Goal: Transaction & Acquisition: Purchase product/service

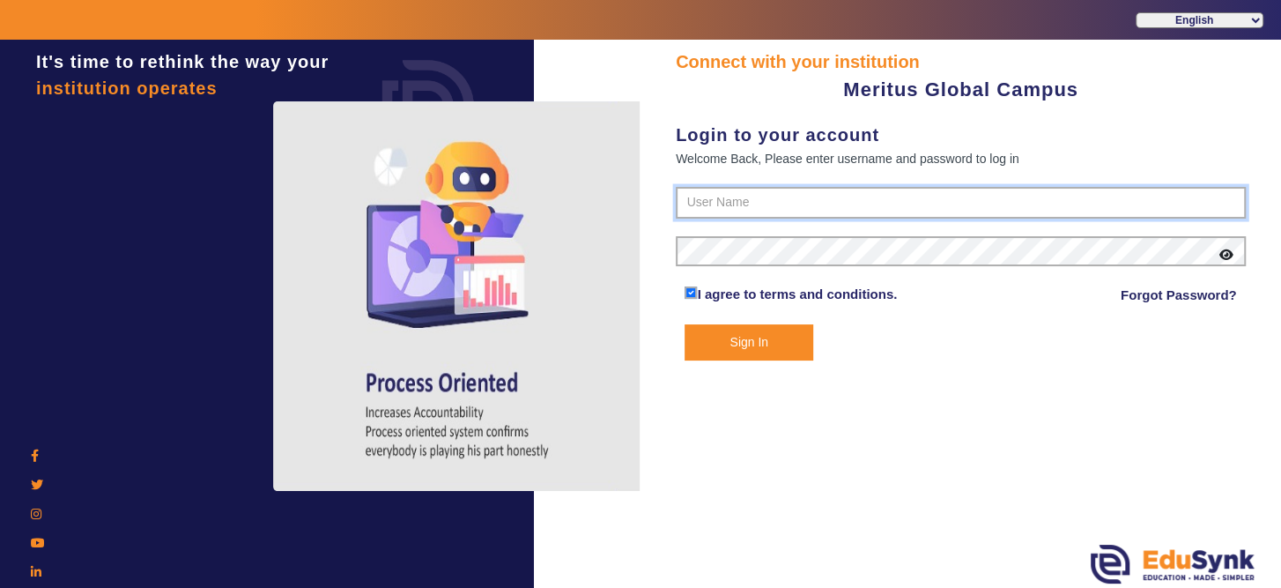
type input "8593852575"
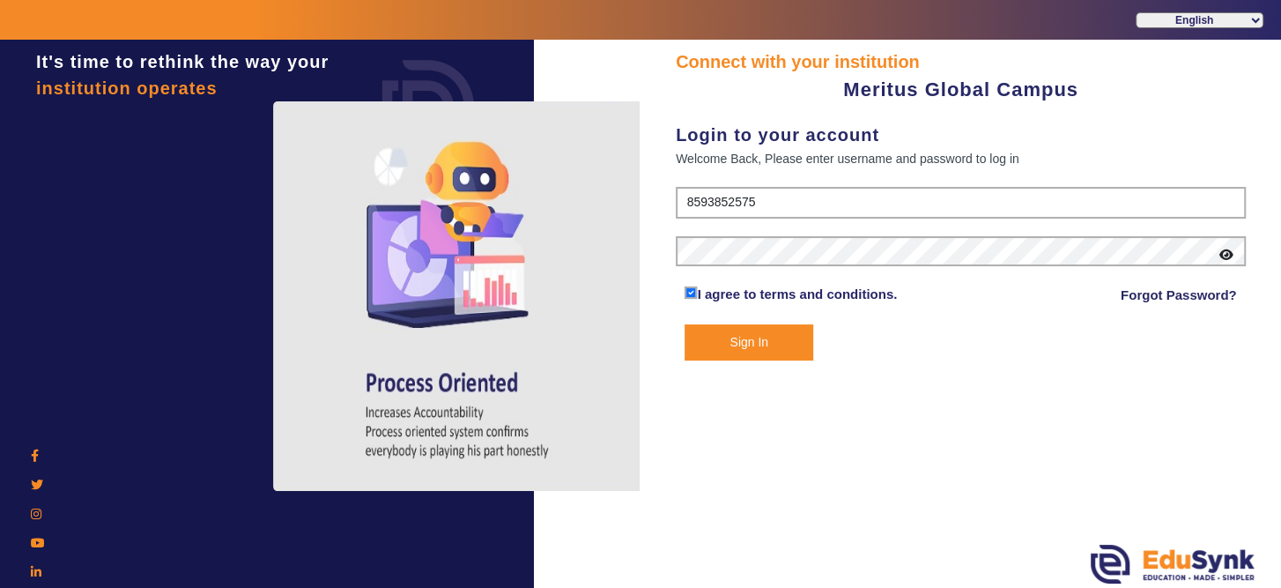
click at [733, 353] on button "Sign In" at bounding box center [748, 342] width 128 height 36
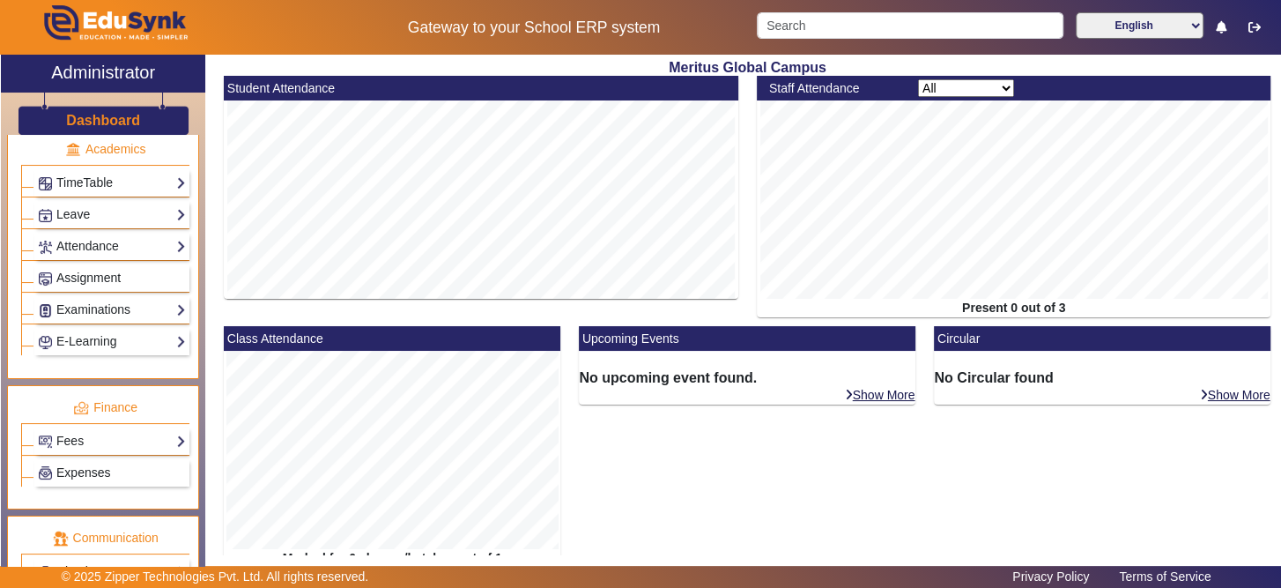
scroll to position [724, 0]
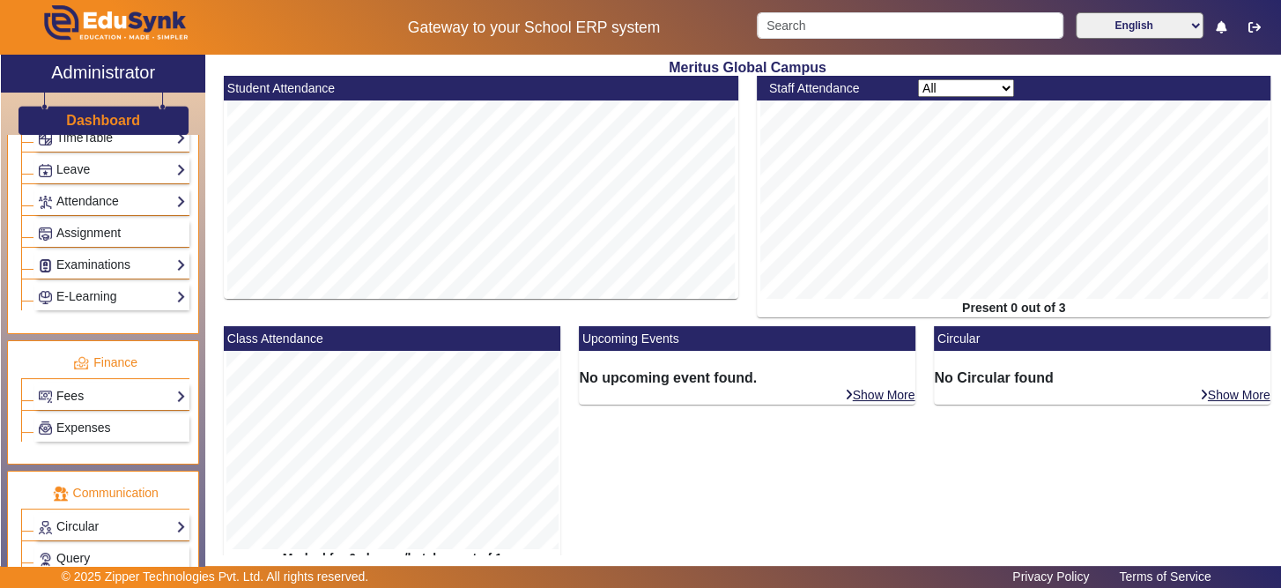
click at [135, 386] on link "Fees" at bounding box center [112, 396] width 148 height 20
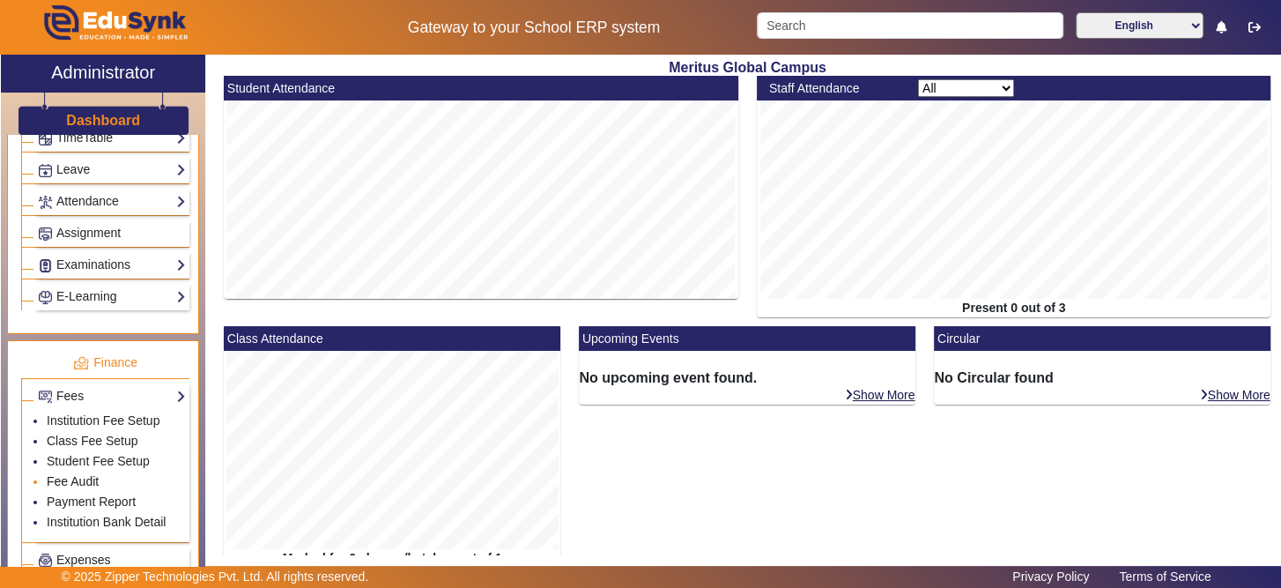
click at [66, 474] on link "Fee Audit" at bounding box center [73, 481] width 52 height 14
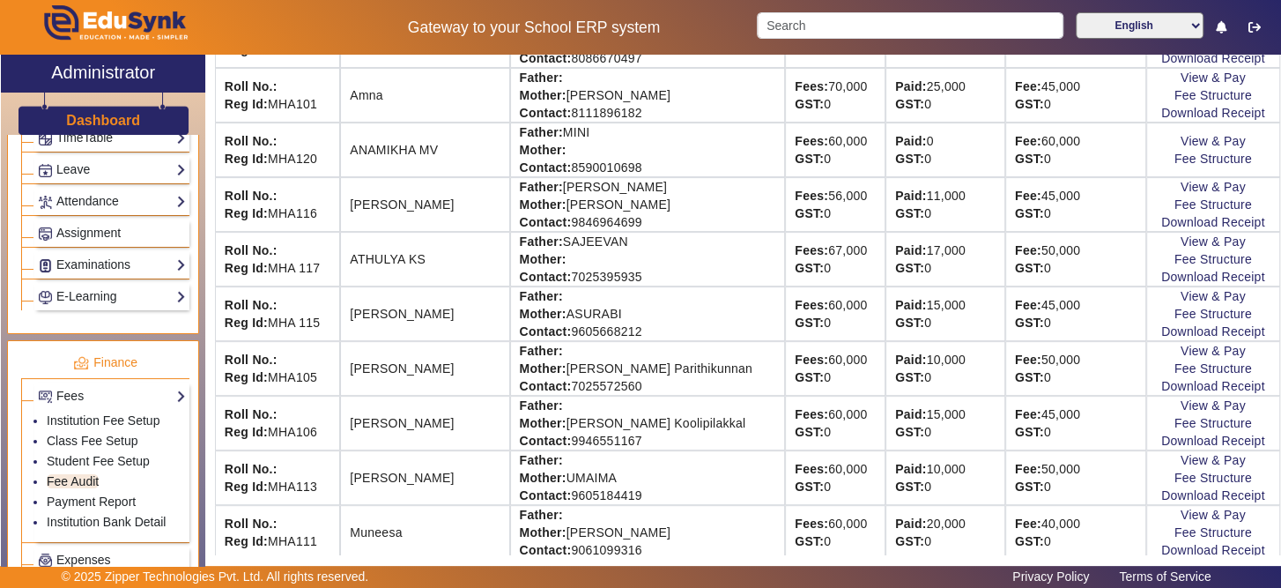
scroll to position [327, 0]
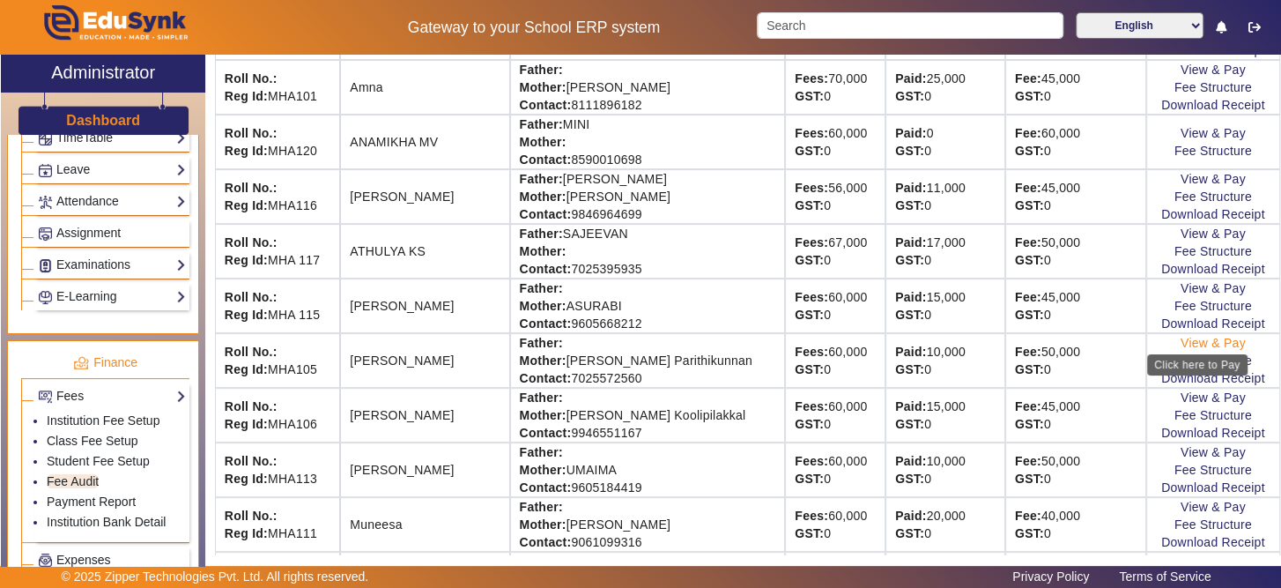
click at [1180, 337] on link "View & Pay" at bounding box center [1212, 343] width 65 height 14
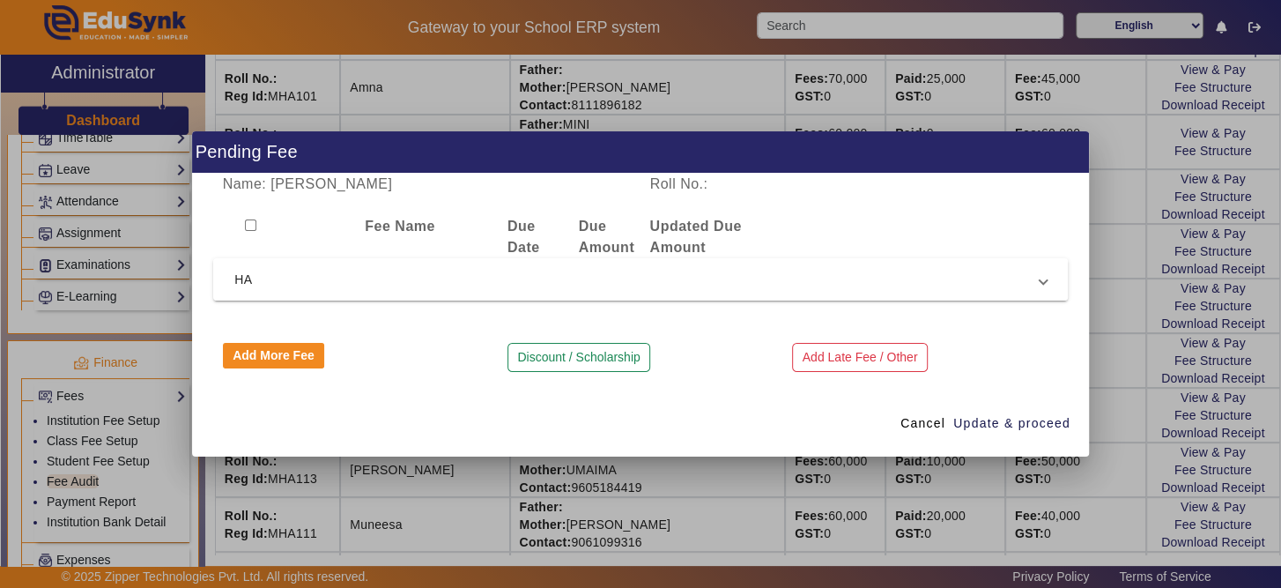
click at [414, 282] on span "HA" at bounding box center [636, 279] width 805 height 21
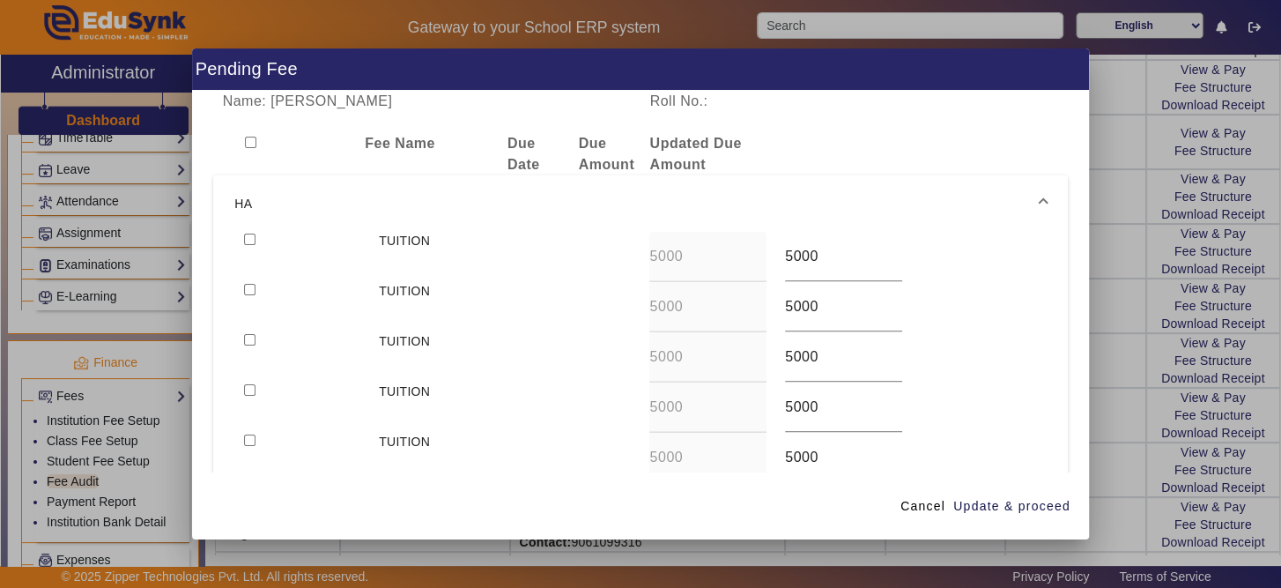
click at [245, 236] on input "checkbox" at bounding box center [249, 238] width 11 height 11
checkbox input "true"
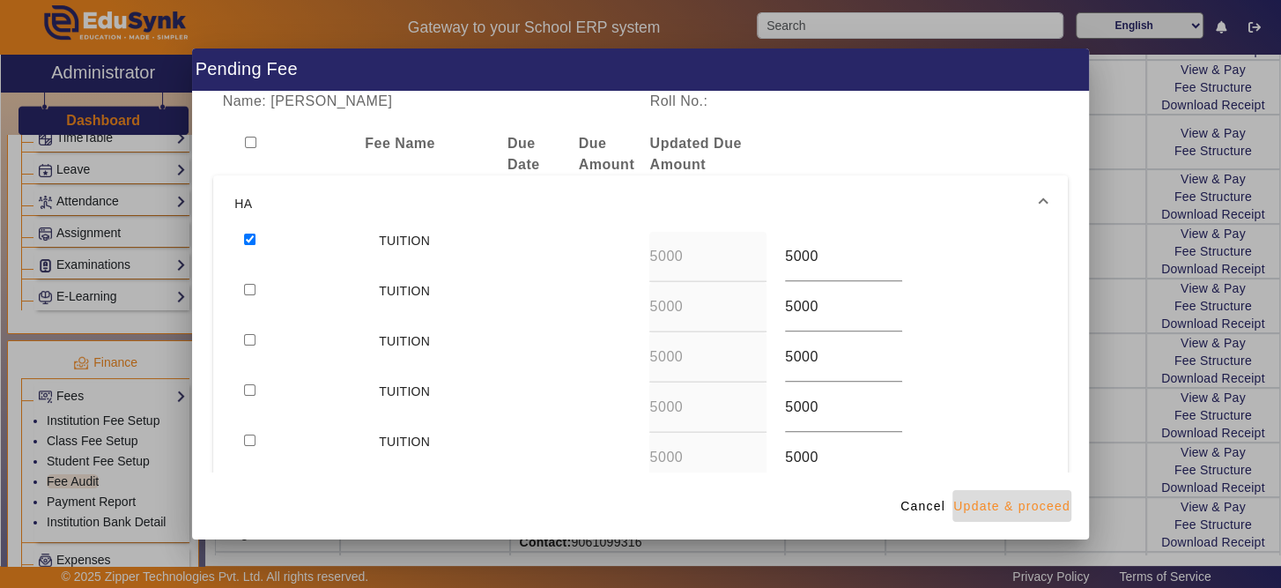
click at [1033, 499] on span "Update & proceed" at bounding box center [1011, 506] width 117 height 18
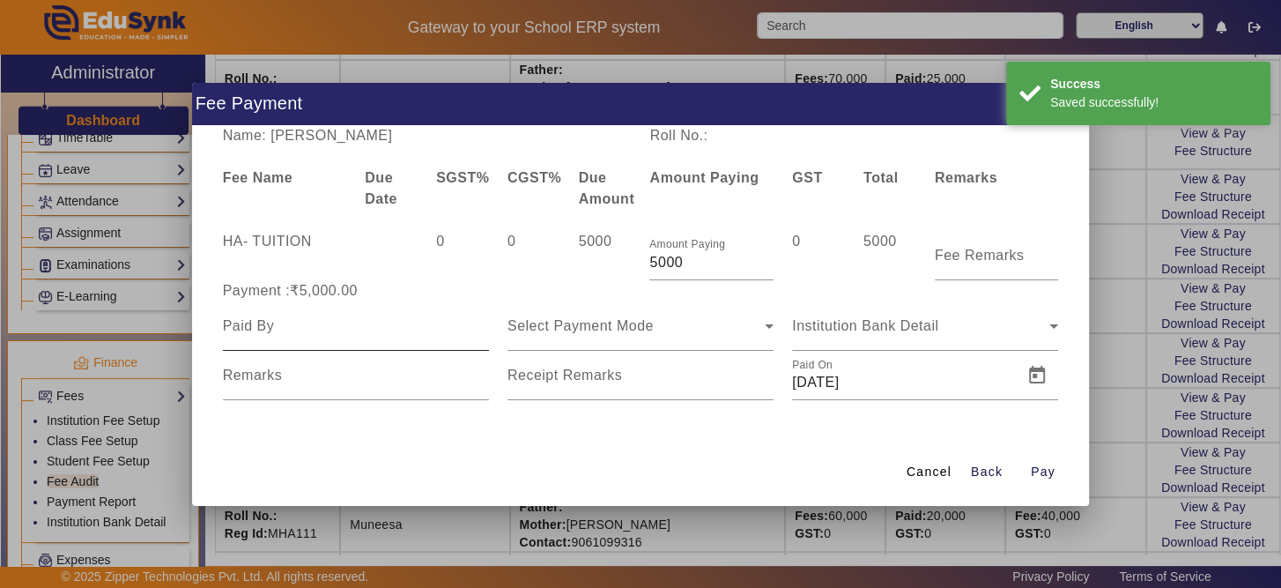
click at [368, 337] on div at bounding box center [356, 325] width 266 height 49
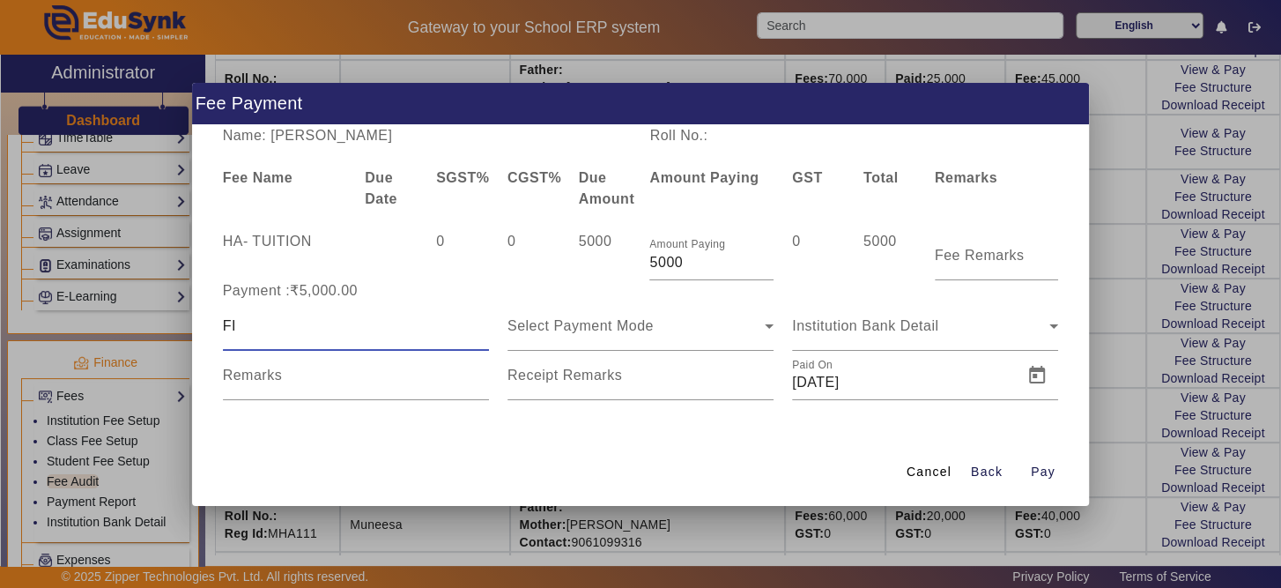
type input "F"
type input "FIDHA FAHMIN"
click at [767, 326] on icon at bounding box center [769, 326] width 9 height 4
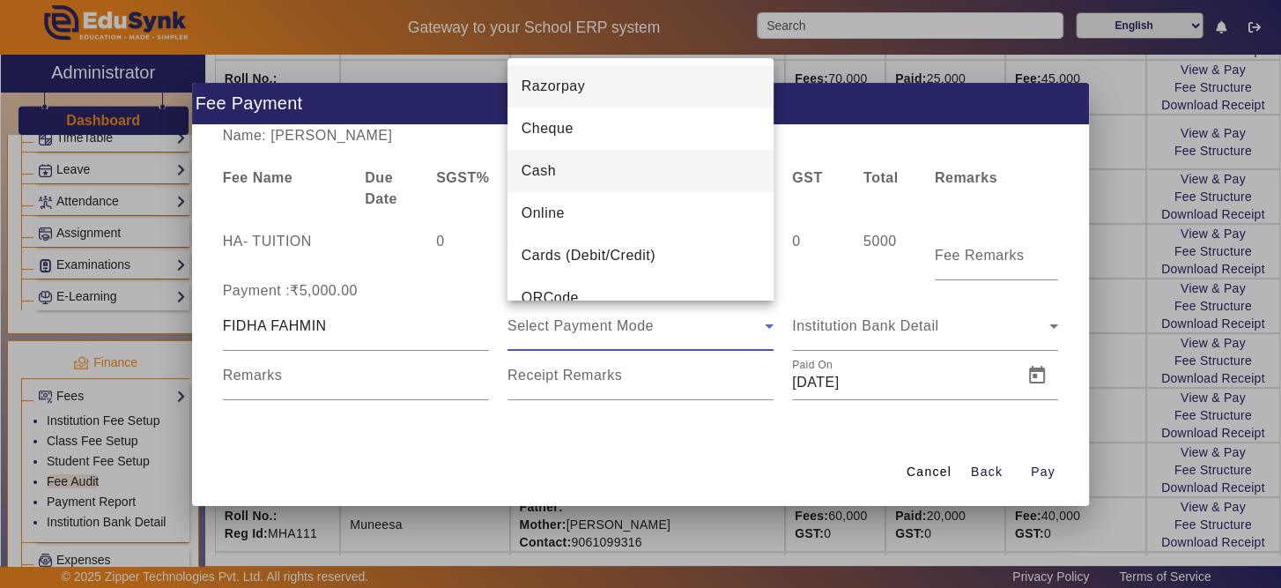
click at [741, 181] on mat-option "Cash" at bounding box center [640, 171] width 266 height 42
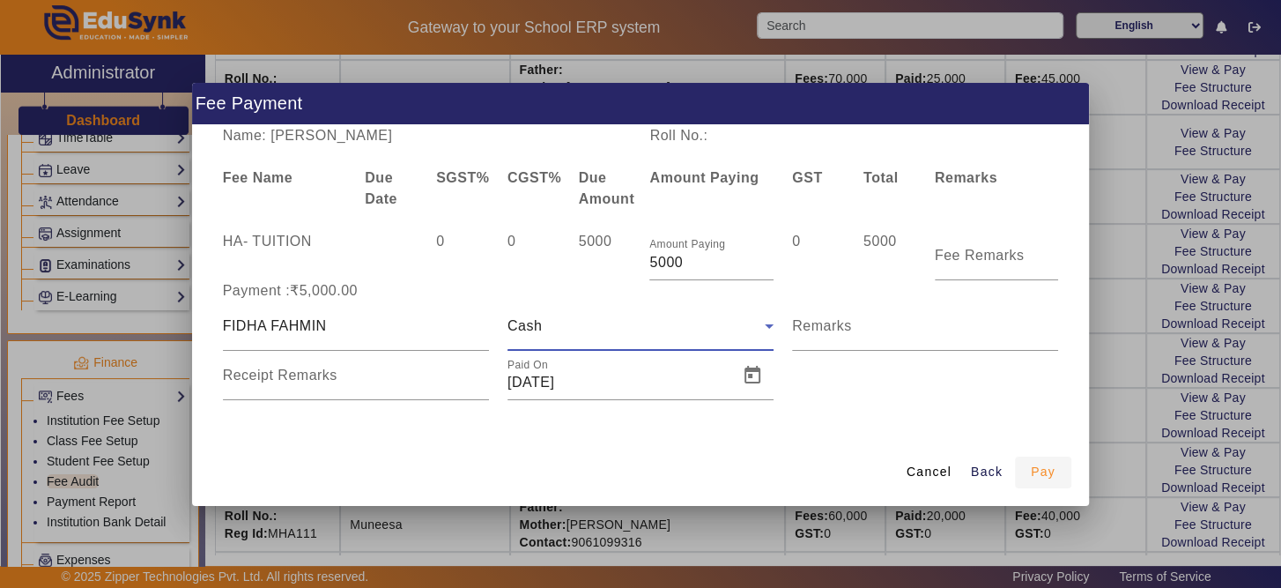
click at [1034, 480] on span "button" at bounding box center [1043, 472] width 56 height 42
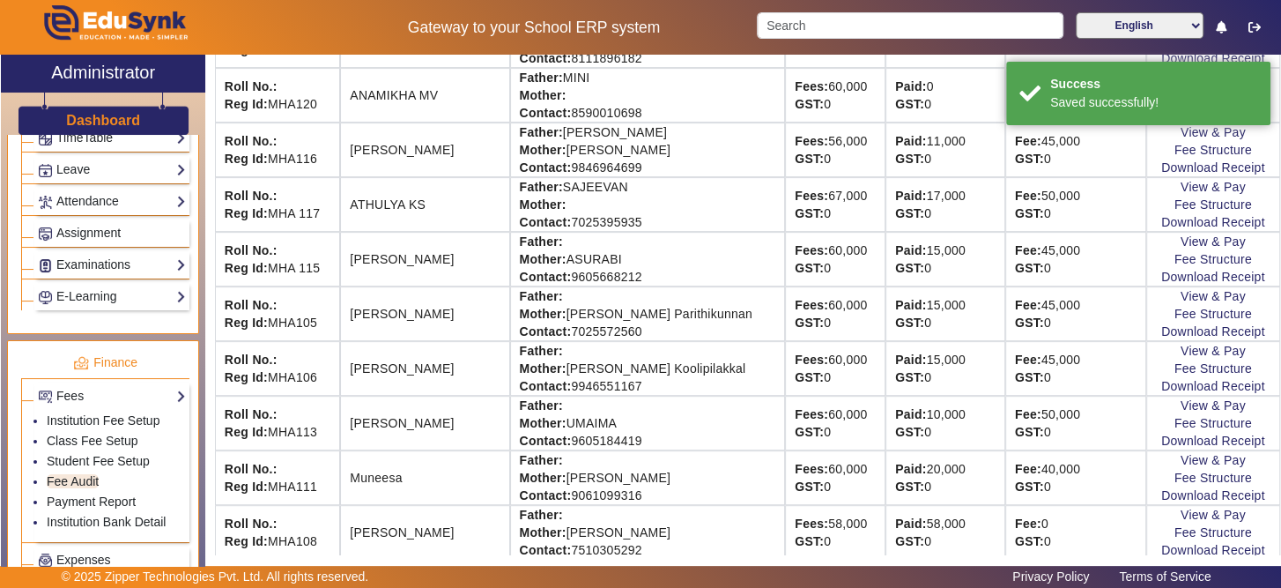
scroll to position [375, 0]
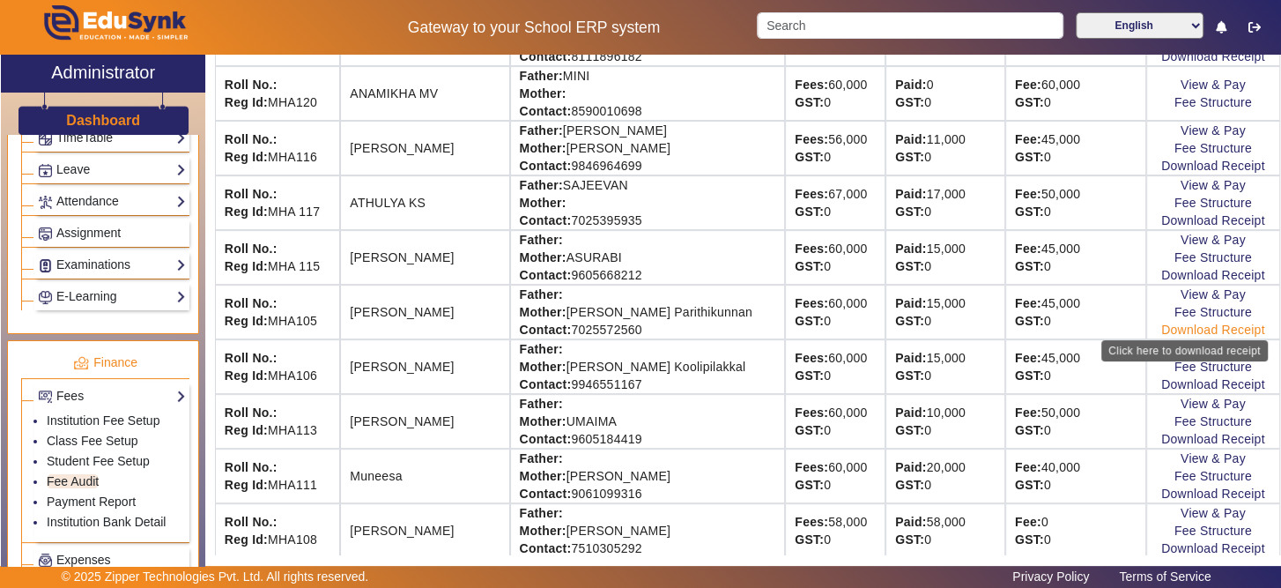
click at [1203, 322] on link "Download Receipt" at bounding box center [1213, 329] width 104 height 14
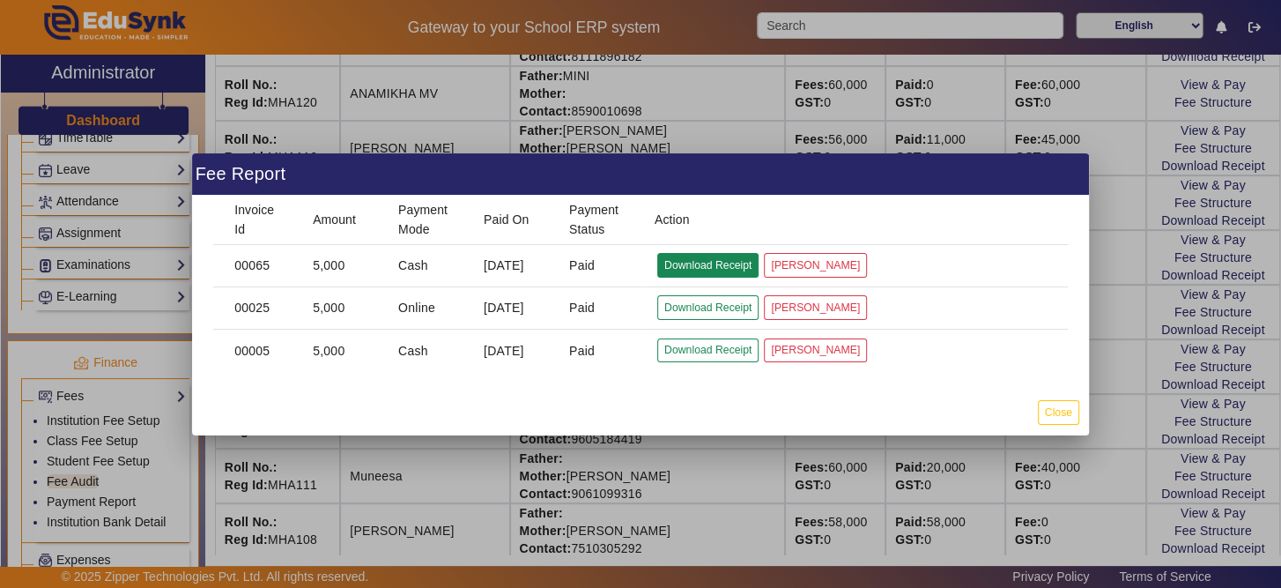
click at [707, 263] on button "Download Receipt" at bounding box center [707, 265] width 101 height 24
click at [1073, 411] on button "Close" at bounding box center [1058, 412] width 41 height 24
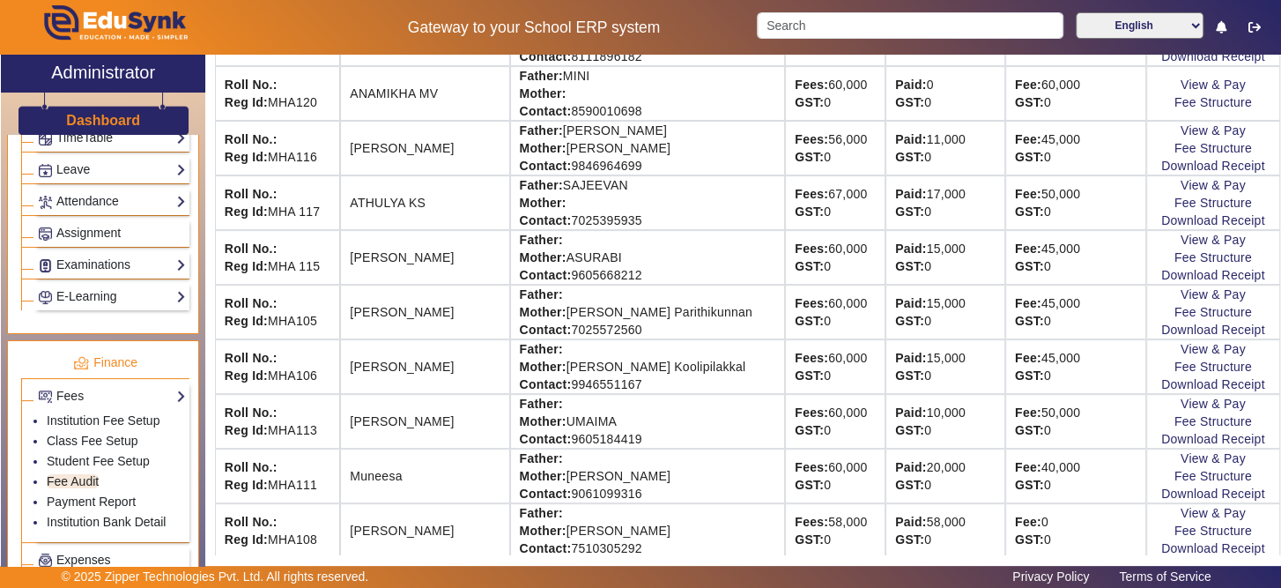
drag, startPoint x: 1279, startPoint y: 551, endPoint x: 1274, endPoint y: 543, distance: 9.5
click at [1274, 543] on div "X Administrator Dashboard Administration Institution Institution Details Sessio…" at bounding box center [640, 321] width 1281 height 533
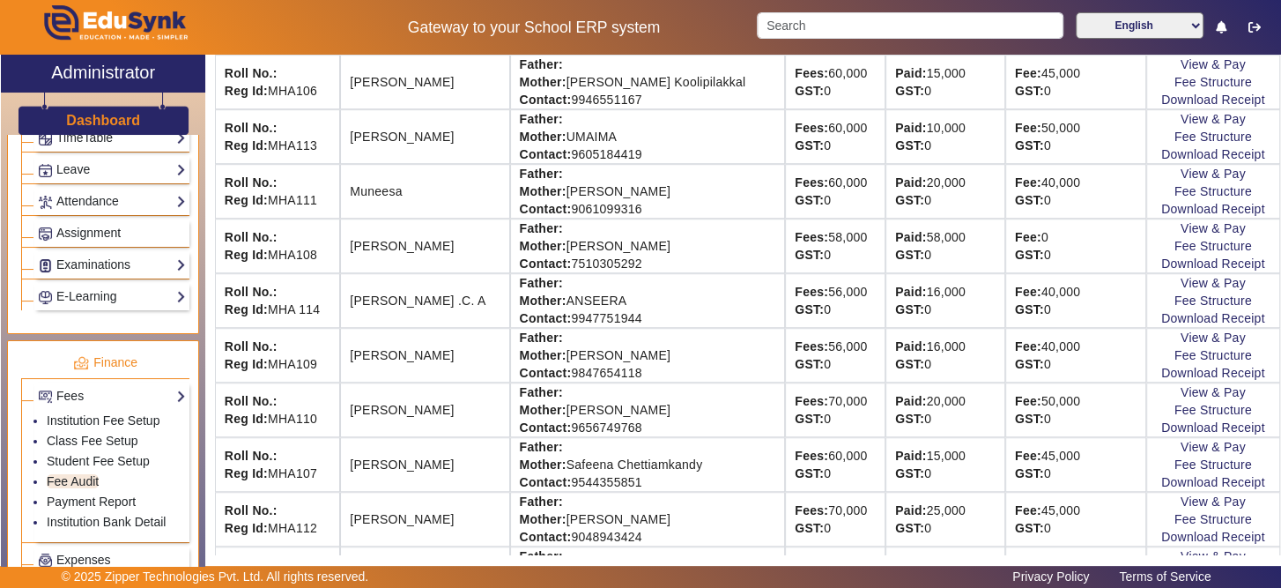
scroll to position [707, 0]
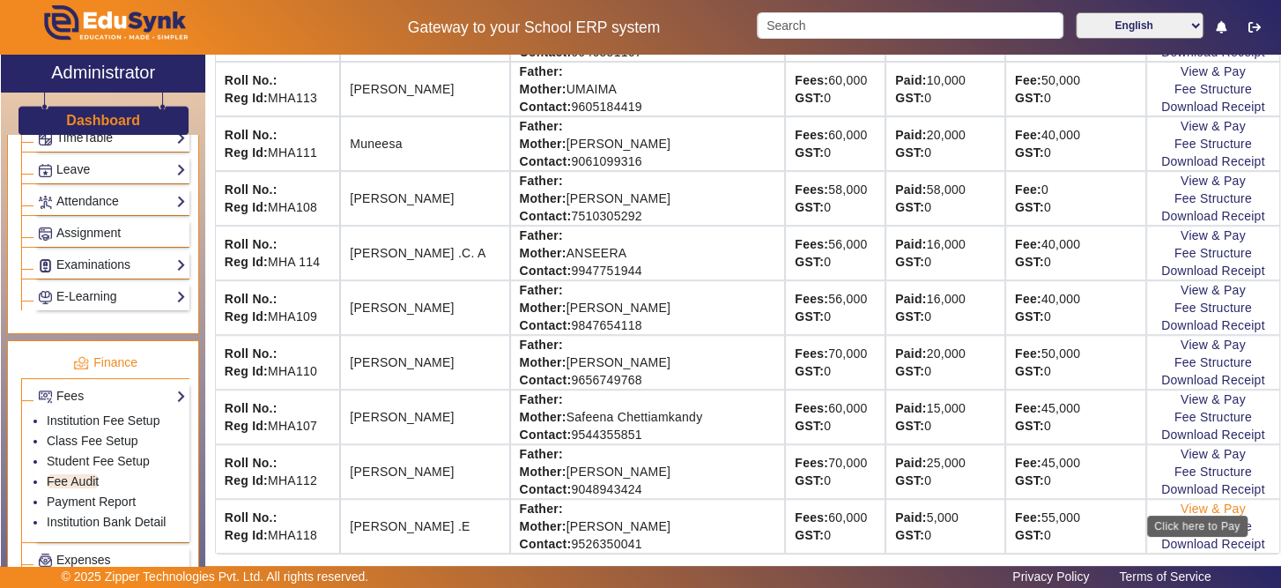
click at [1180, 501] on link "View & Pay" at bounding box center [1212, 508] width 65 height 14
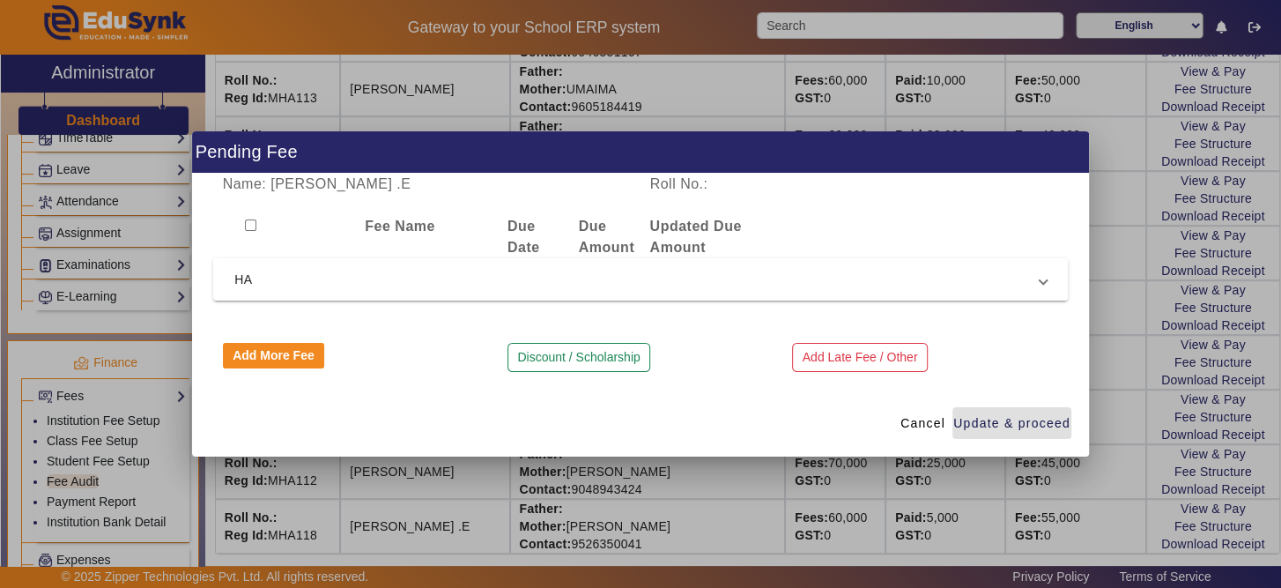
click at [625, 292] on mat-expansion-panel-header "HA" at bounding box center [640, 279] width 855 height 42
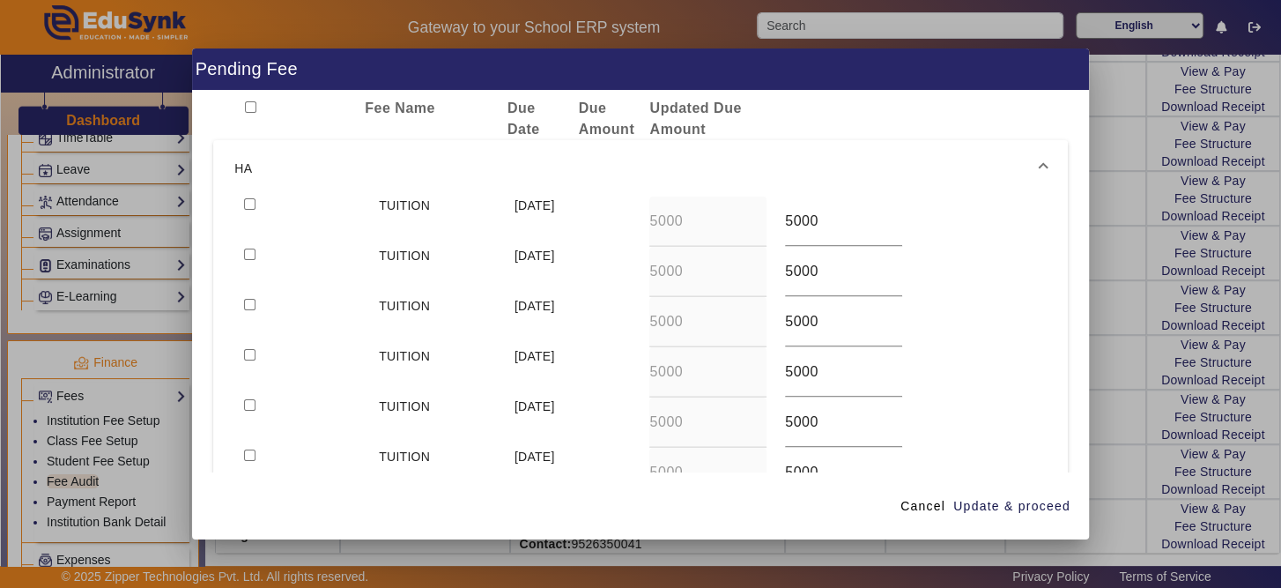
scroll to position [0, 0]
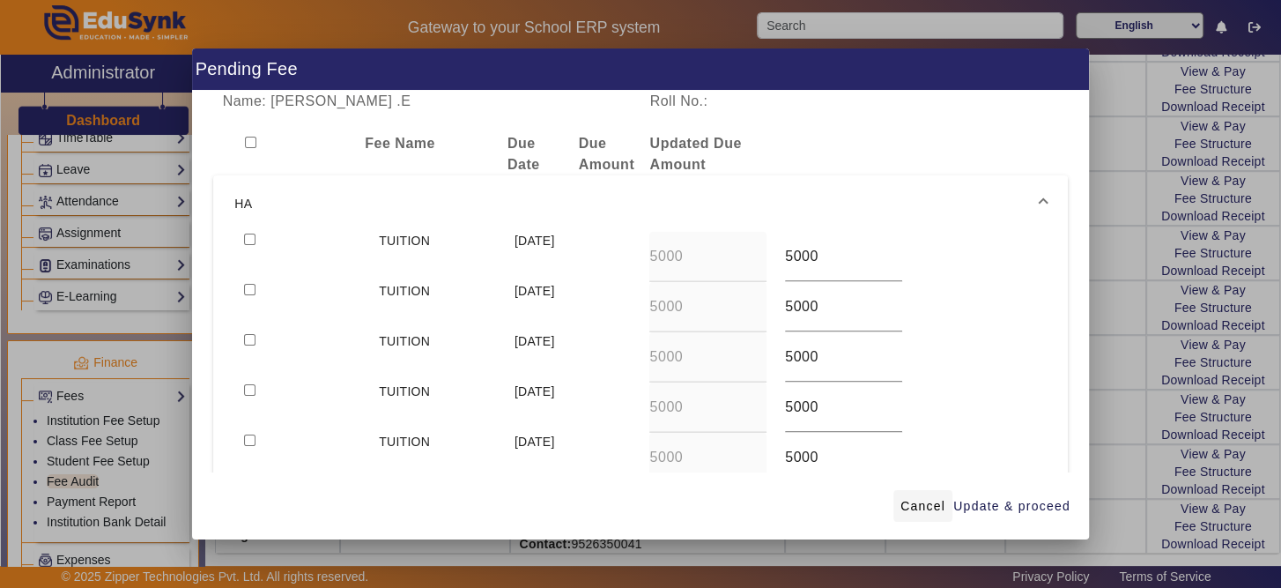
click at [921, 490] on span at bounding box center [922, 506] width 59 height 42
